Goal: Task Accomplishment & Management: Use online tool/utility

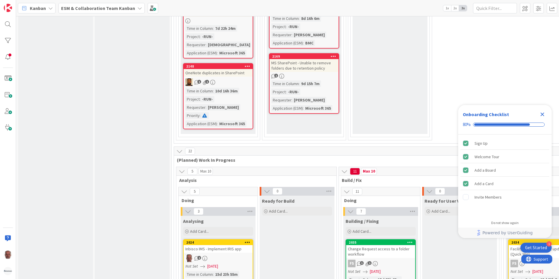
scroll to position [818, 0]
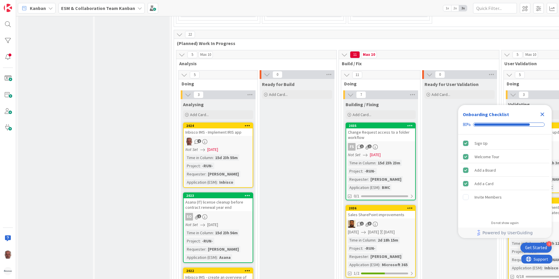
click at [218, 149] on span "[DATE]" at bounding box center [212, 149] width 11 height 6
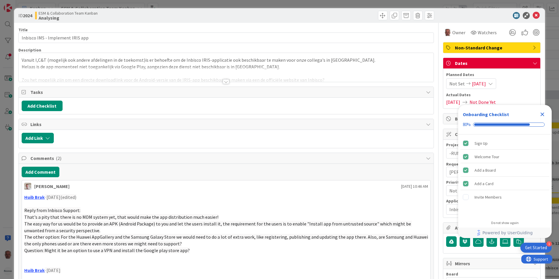
click at [472, 84] on span "[DATE]" at bounding box center [479, 83] width 14 height 7
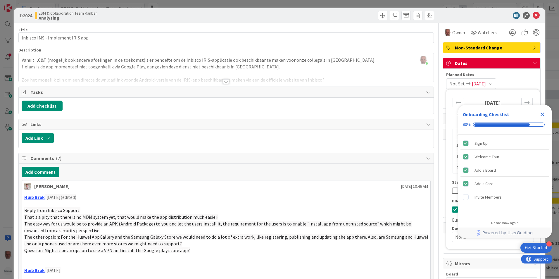
click at [544, 115] on icon "Close Checklist" at bounding box center [542, 114] width 7 height 7
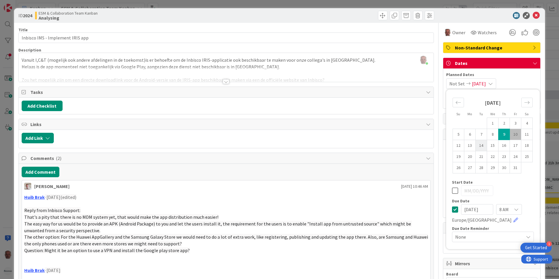
click at [477, 146] on td "14" at bounding box center [480, 145] width 11 height 11
type input "[DATE]"
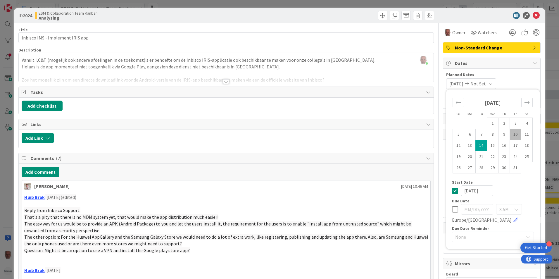
click at [511, 82] on div "[DATE] Not Set Su Mo Tu We Th Fr Sa [DATE] 1 2 3 4 5 6 7 8 9 10 11 12 13 14 15 …" at bounding box center [491, 83] width 91 height 11
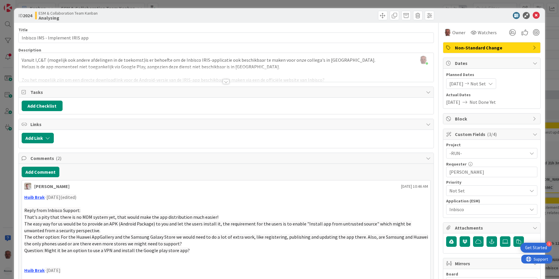
click at [459, 84] on span "[DATE]" at bounding box center [456, 83] width 14 height 7
click at [496, 85] on div "[DATE] Not Set" at bounding box center [471, 83] width 50 height 11
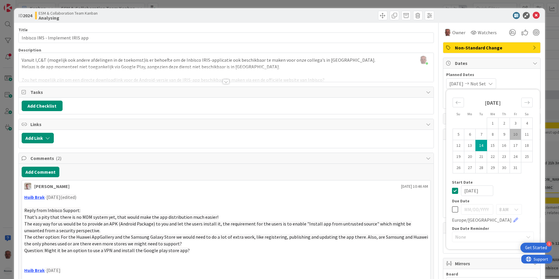
click at [452, 209] on icon at bounding box center [455, 209] width 6 height 7
click at [475, 144] on td "14" at bounding box center [480, 145] width 11 height 11
type input "[DATE]"
click at [6, 217] on div "ID 2024 ESM & Collaboration Team Kanban Analysing Title 32 / 128 Inbisco IMS - …" at bounding box center [279, 139] width 559 height 279
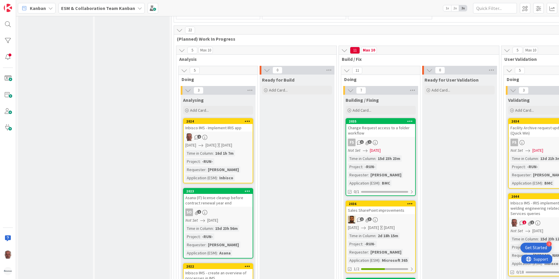
scroll to position [789, 0]
